Goal: Book appointment/travel/reservation

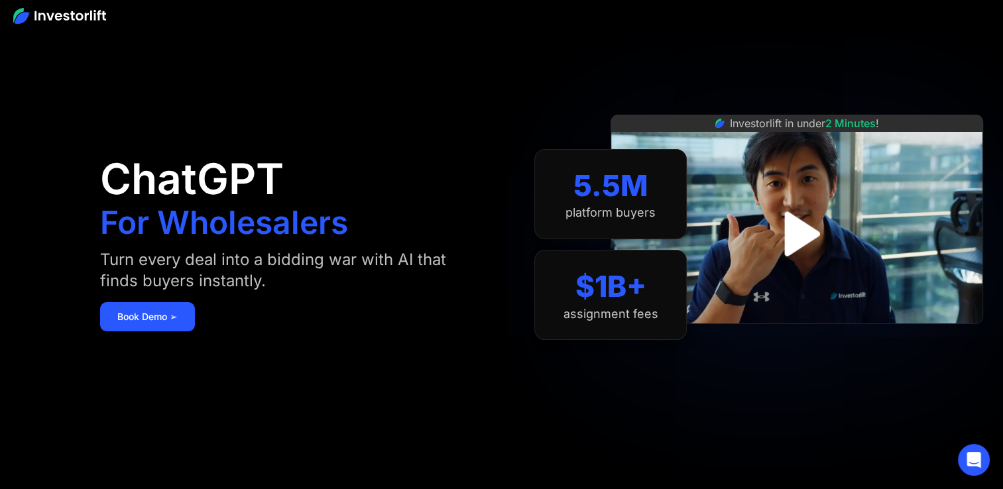
click at [815, 259] on img "open lightbox" at bounding box center [796, 234] width 81 height 81
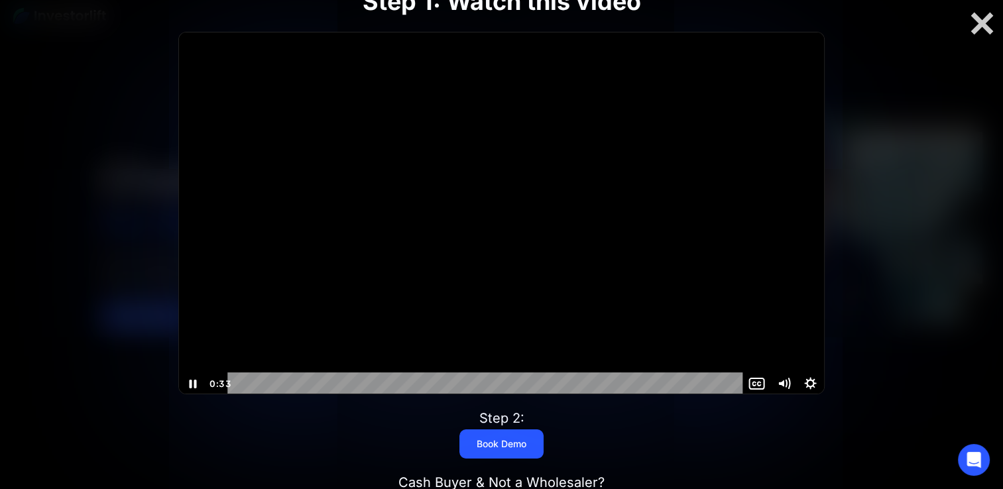
click at [849, 212] on div "Step 1: Watch this video Click for sound @keyframes VOLUME_SMALL_WAVE_FLASH { 0…" at bounding box center [501, 244] width 802 height 601
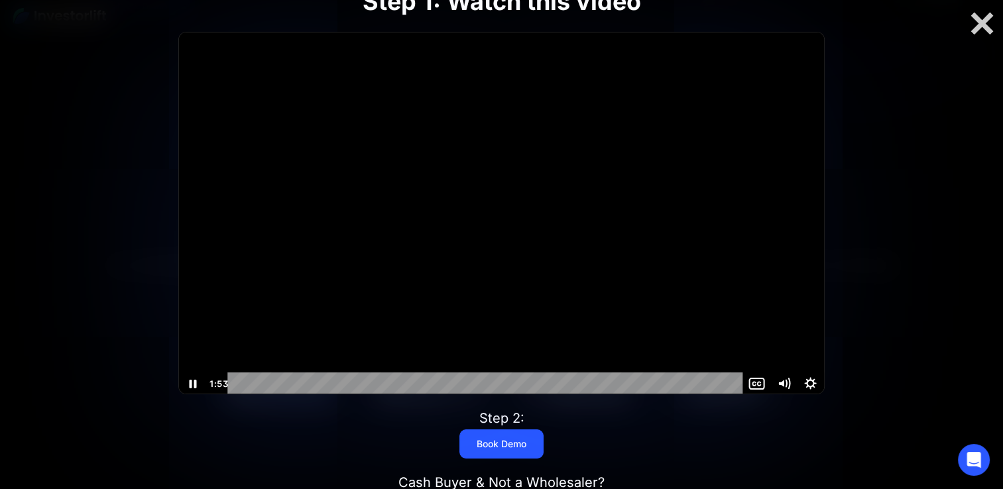
scroll to position [312, 0]
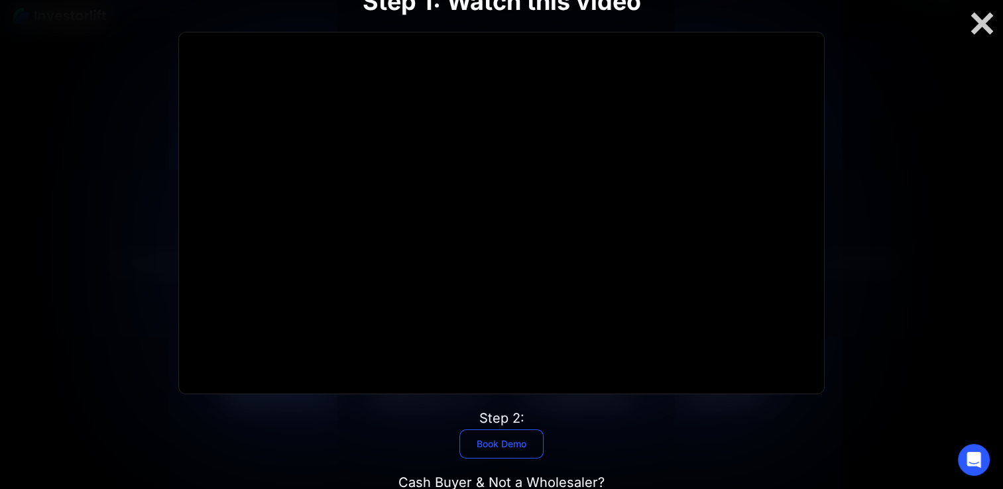
click at [536, 450] on link "Book Demo" at bounding box center [501, 444] width 84 height 29
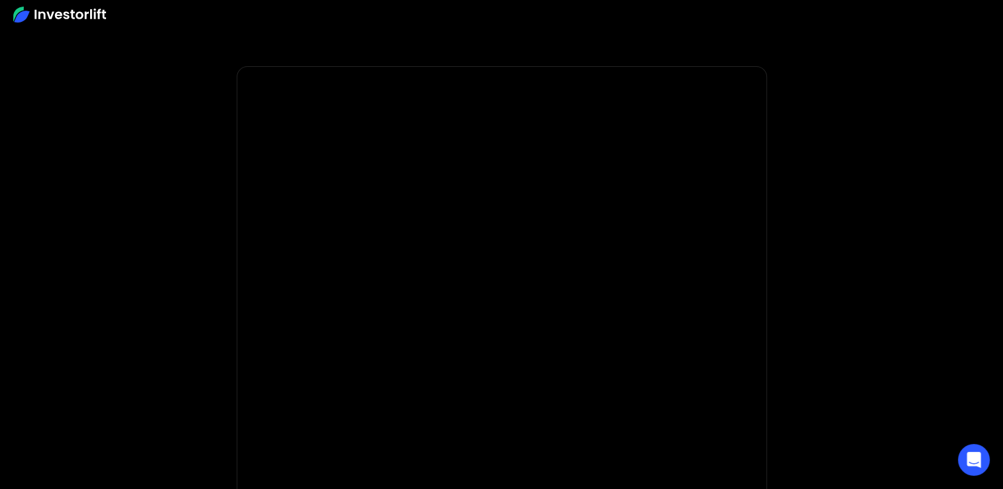
scroll to position [64, 0]
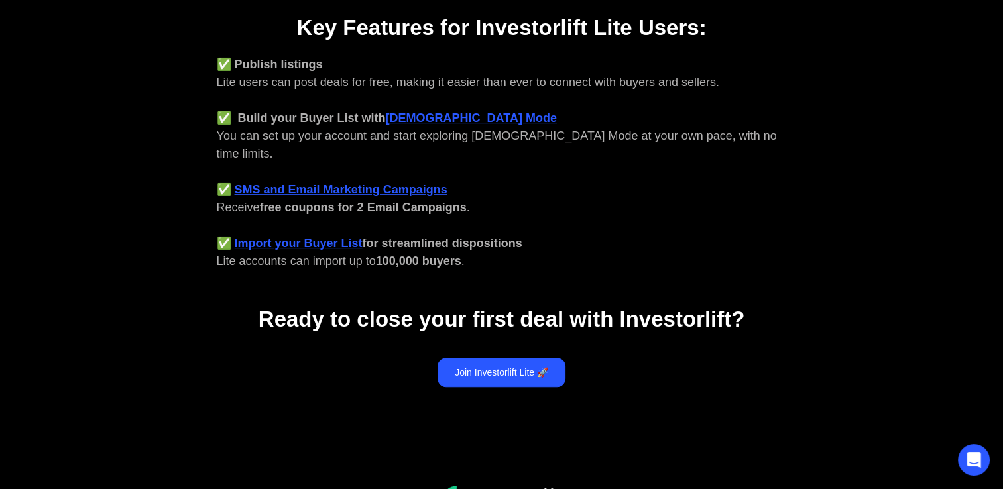
scroll to position [546, 0]
click at [479, 359] on link "Join Investorlift Lite 🚀" at bounding box center [502, 373] width 128 height 29
